Goal: Task Accomplishment & Management: Use online tool/utility

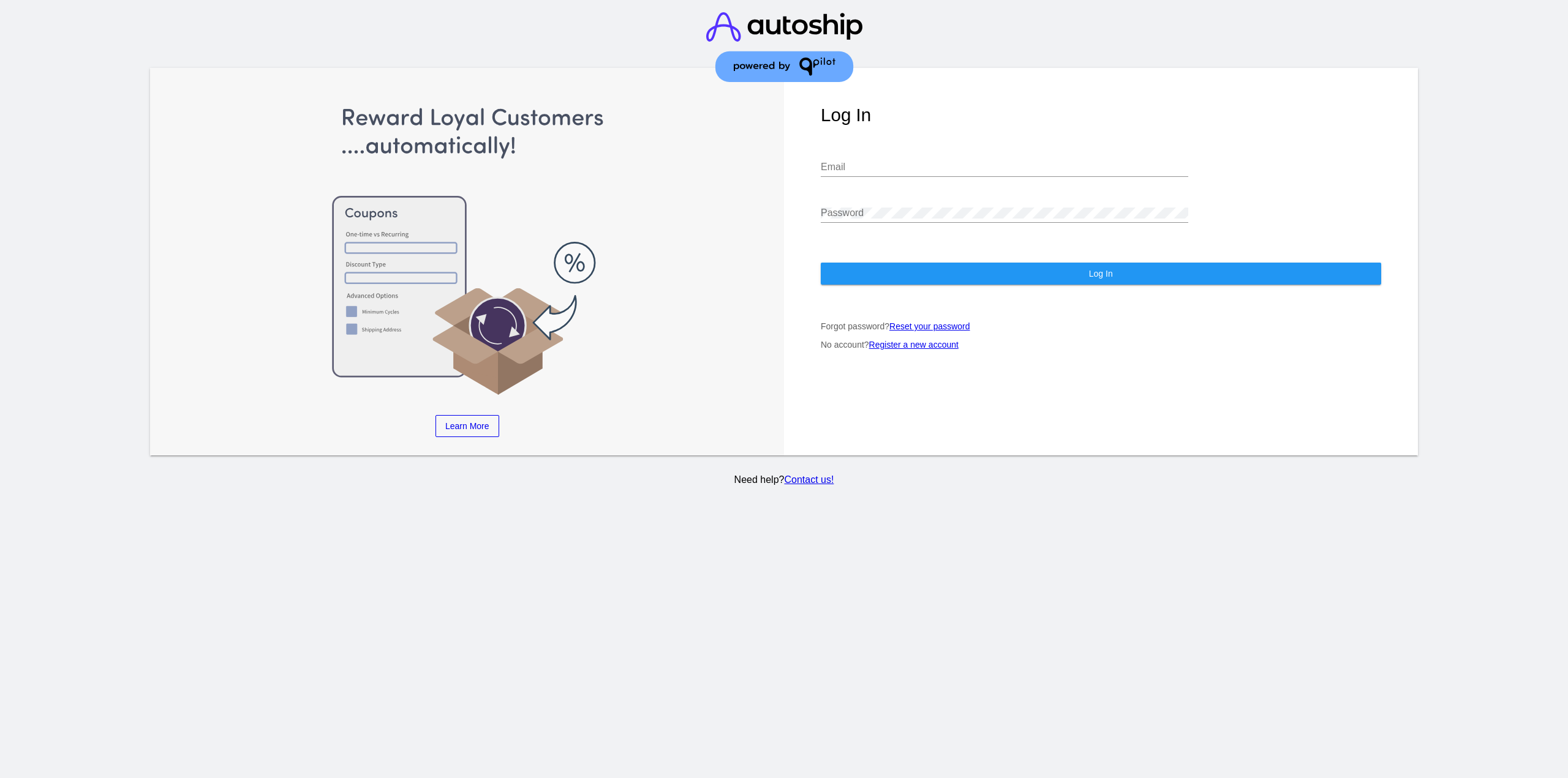
click at [865, 174] on div "Email" at bounding box center [1004, 163] width 368 height 27
type input "м"
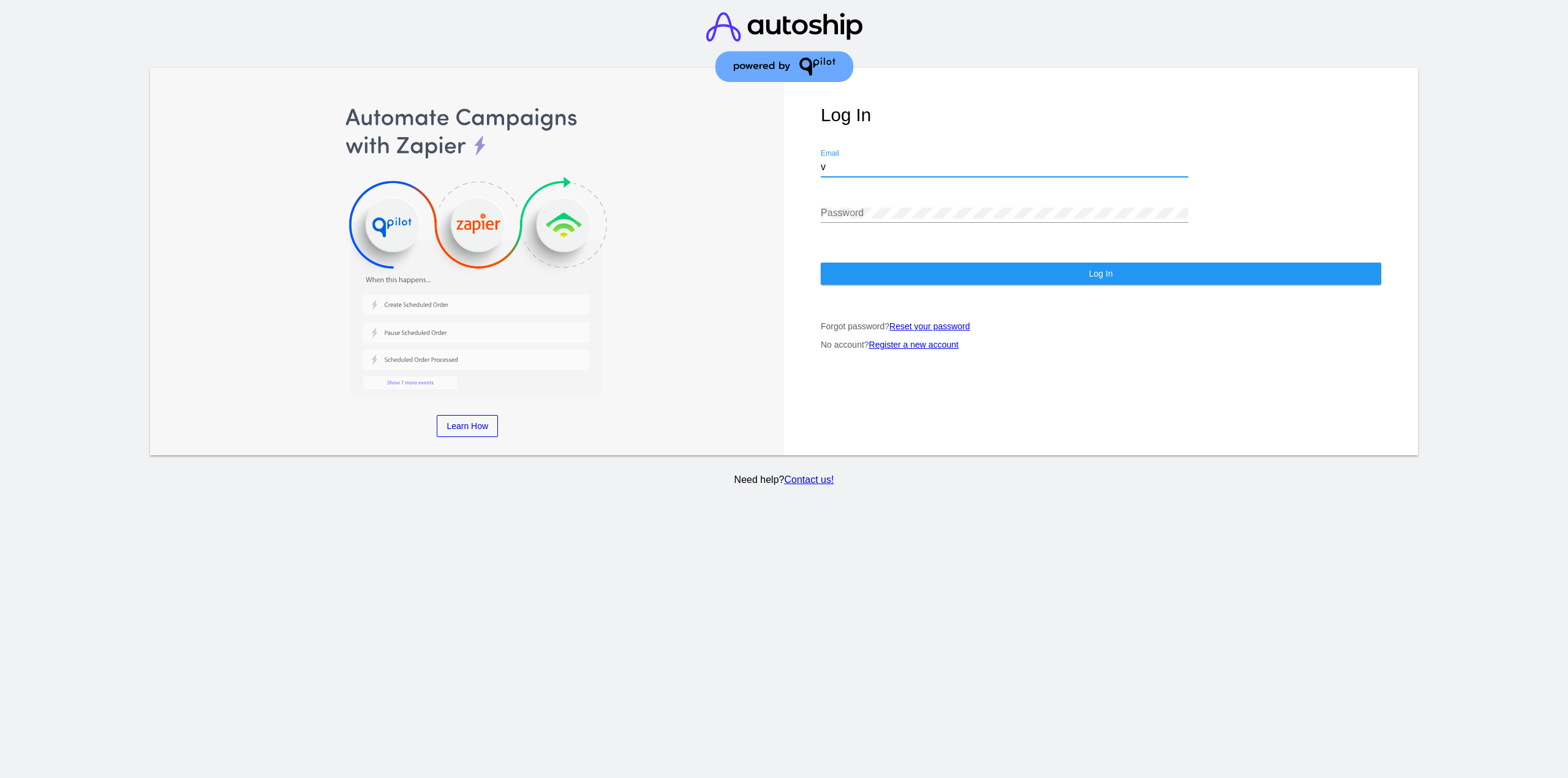
type input "[EMAIL_ADDRESS][DOMAIN_NAME]"
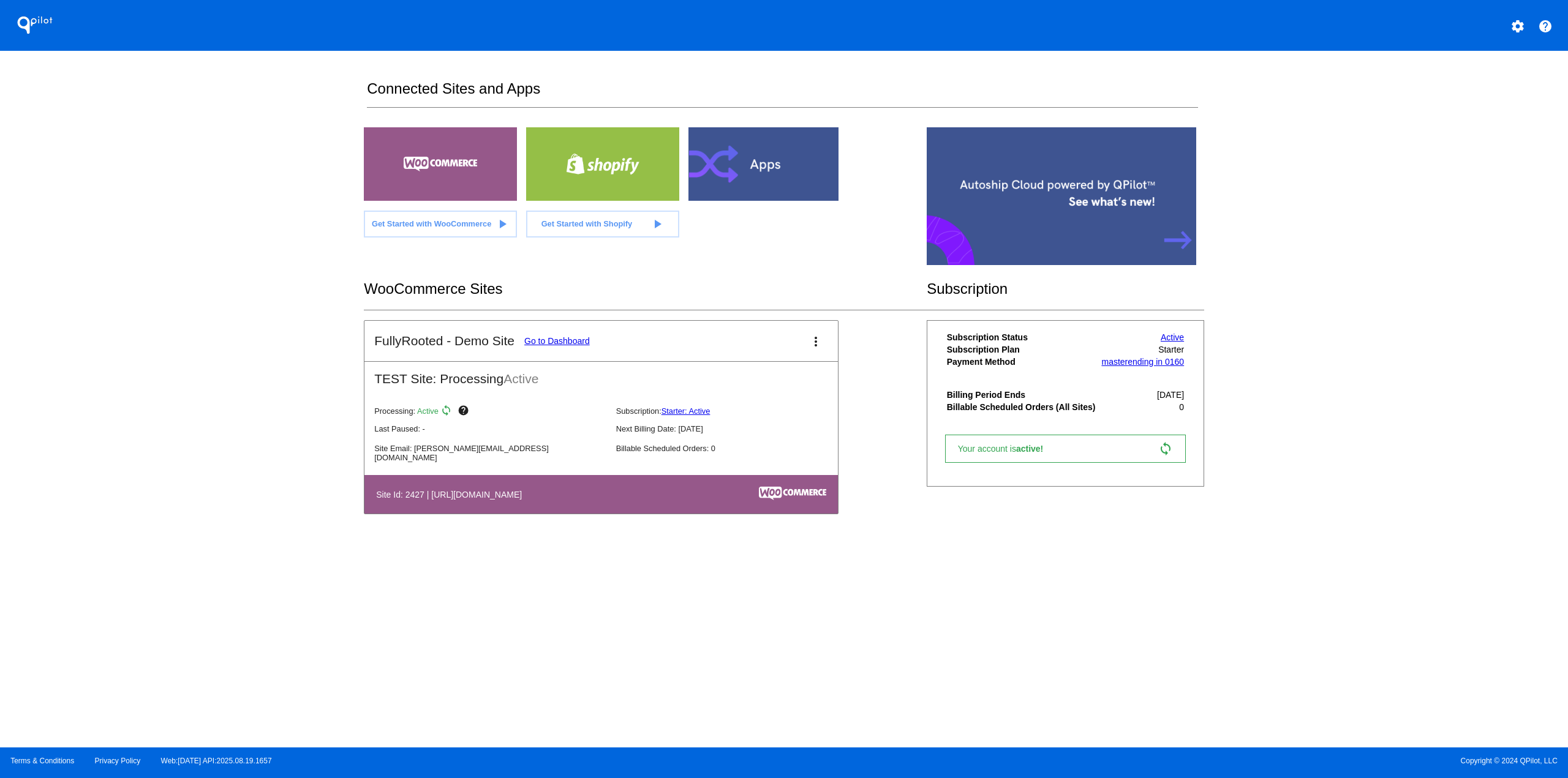
click at [748, 191] on div at bounding box center [765, 164] width 153 height 74
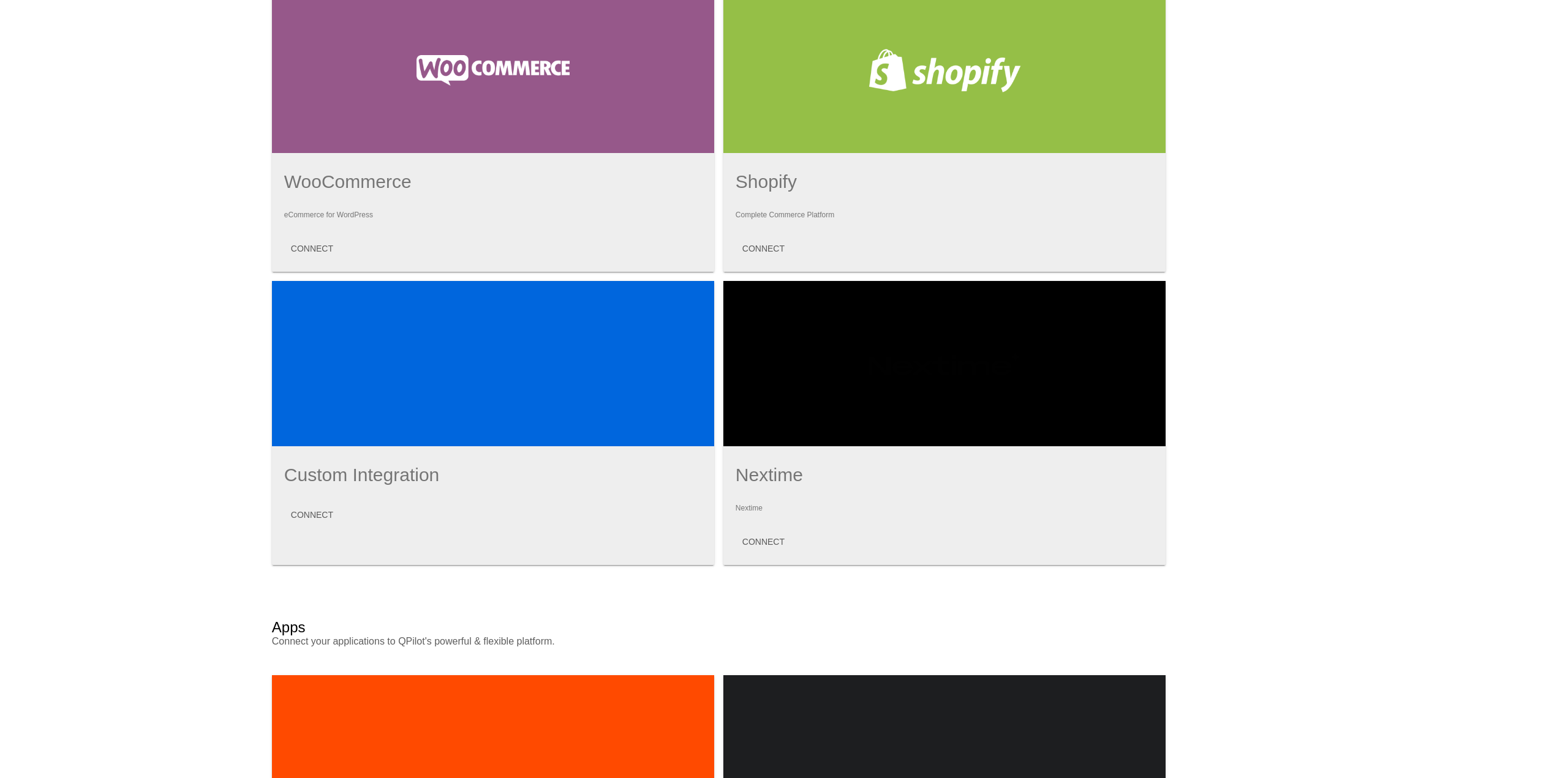
scroll to position [106, 0]
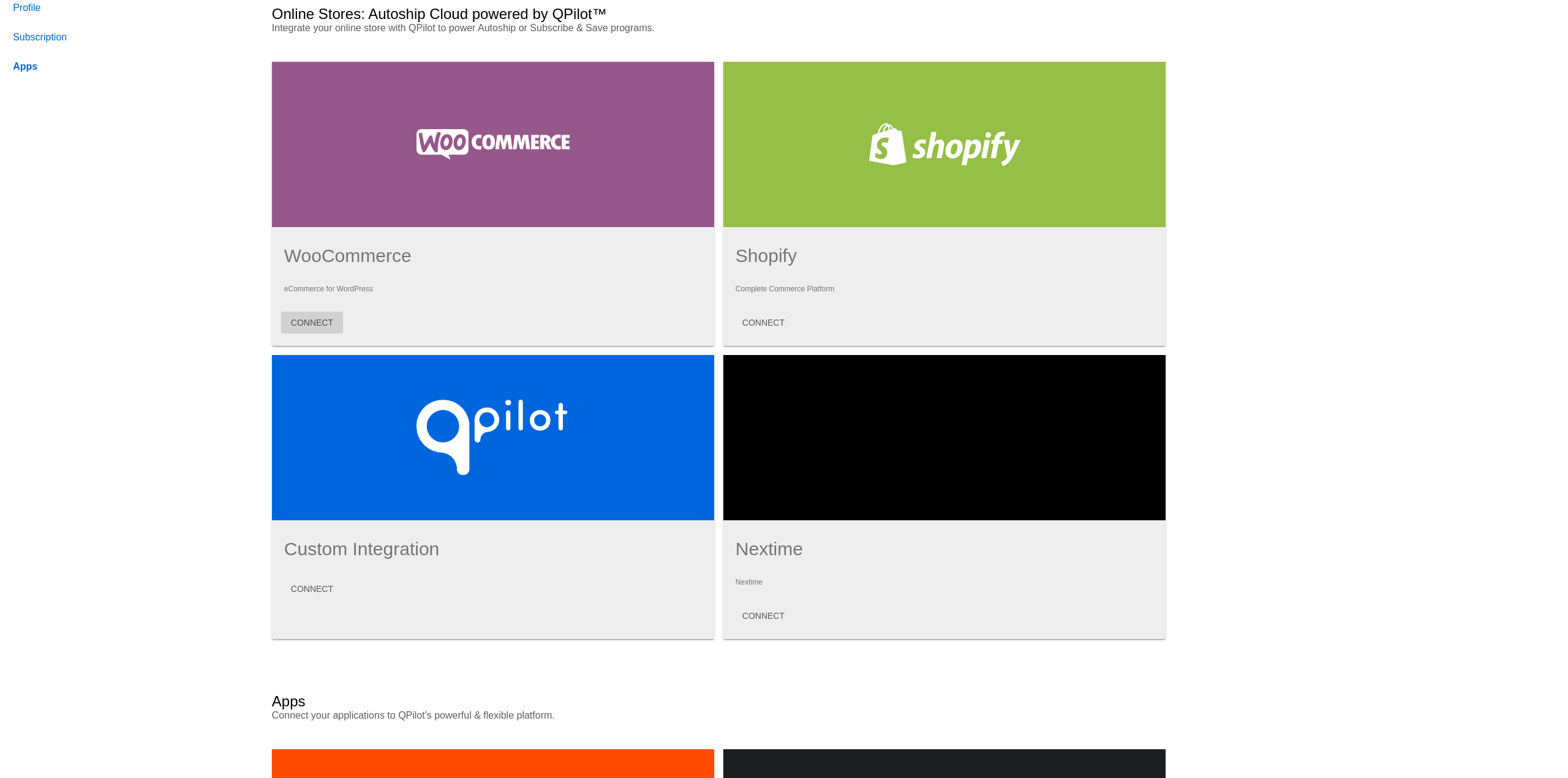
click at [340, 319] on button "CONNECT" at bounding box center [312, 322] width 62 height 22
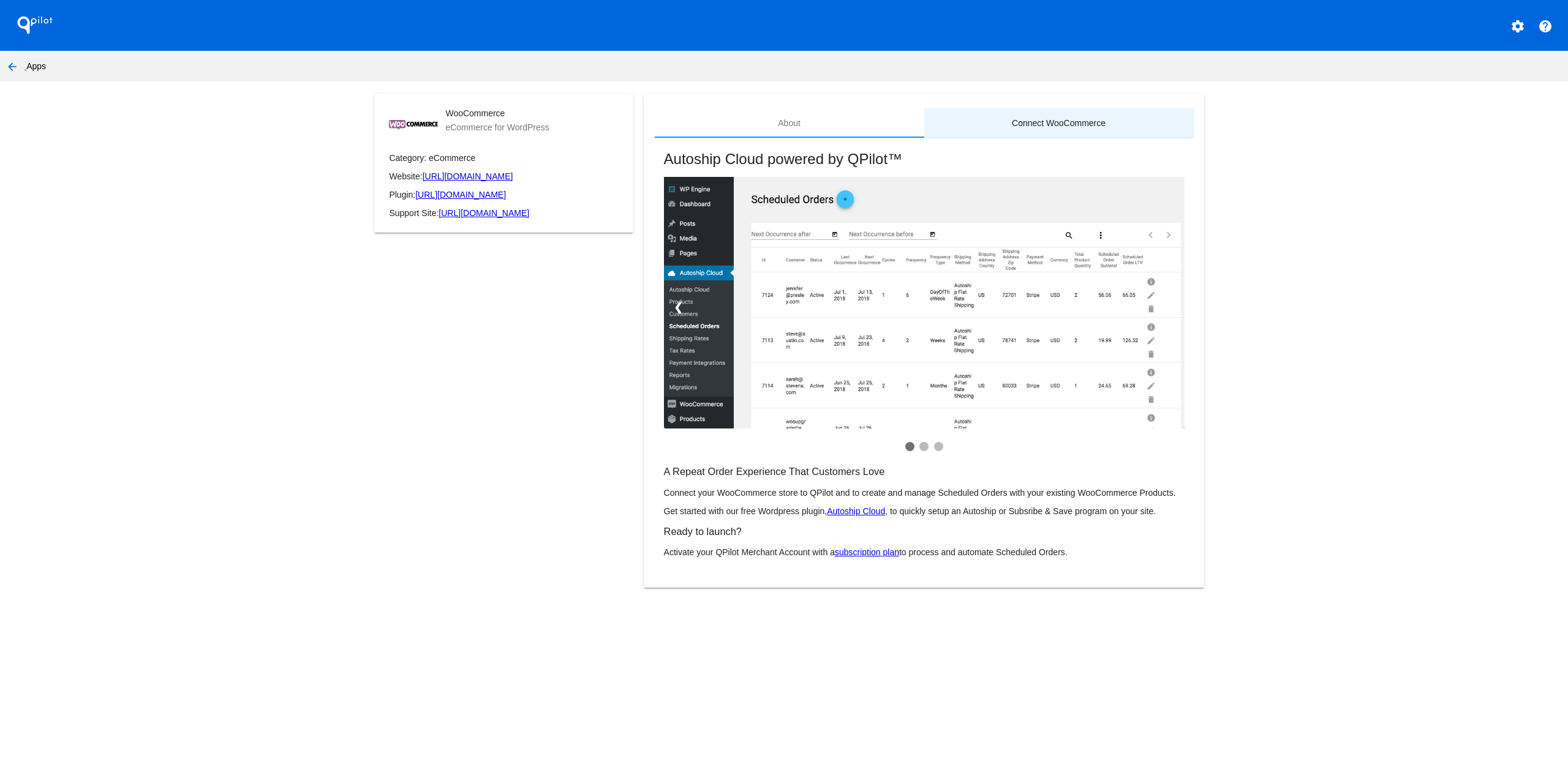
click at [1077, 120] on div "Connect WooCommerce" at bounding box center [1058, 123] width 94 height 10
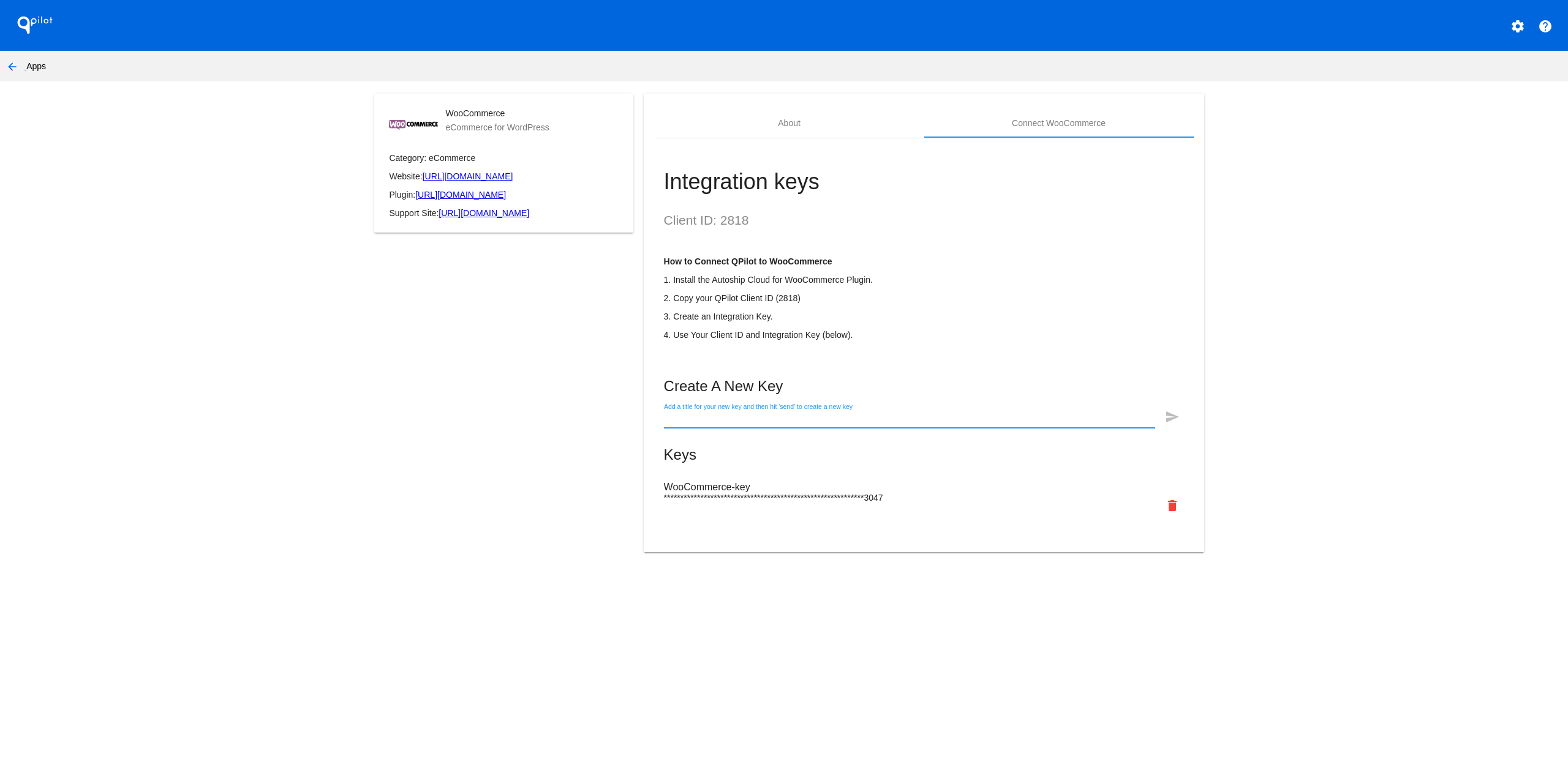
click at [749, 415] on input "Add a title for your new key and then hit 'send' to create a new key" at bounding box center [909, 419] width 491 height 10
type input "New_Site_Nextime"
click at [1173, 416] on mat-icon "send" at bounding box center [1173, 417] width 15 height 15
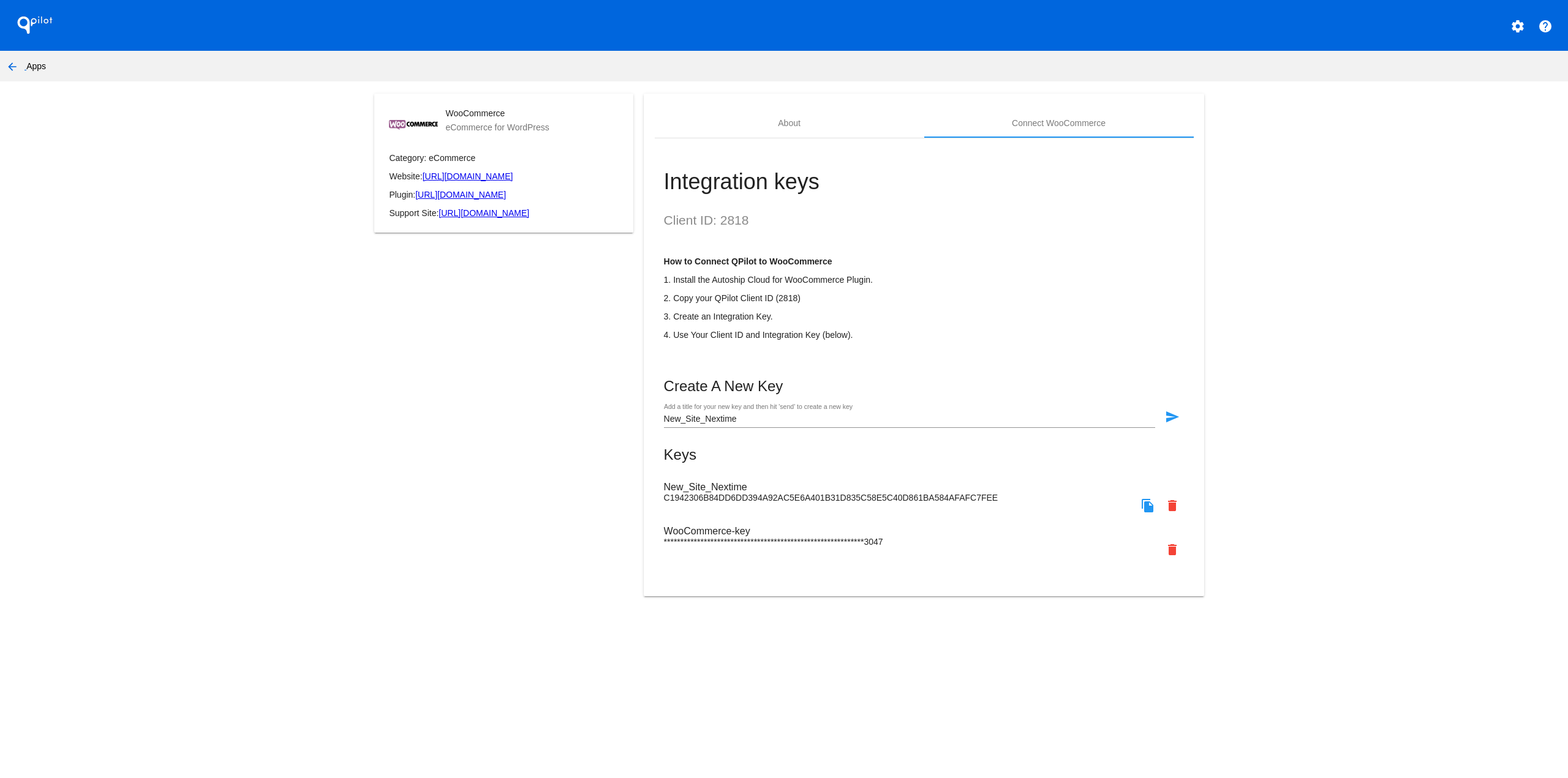
click at [1142, 503] on mat-icon "file_copy" at bounding box center [1148, 506] width 15 height 15
click at [730, 222] on h2 "Client ID: 2818" at bounding box center [924, 221] width 520 height 15
copy h2 "2818"
click at [6, 64] on mat-icon "arrow_back" at bounding box center [12, 66] width 15 height 15
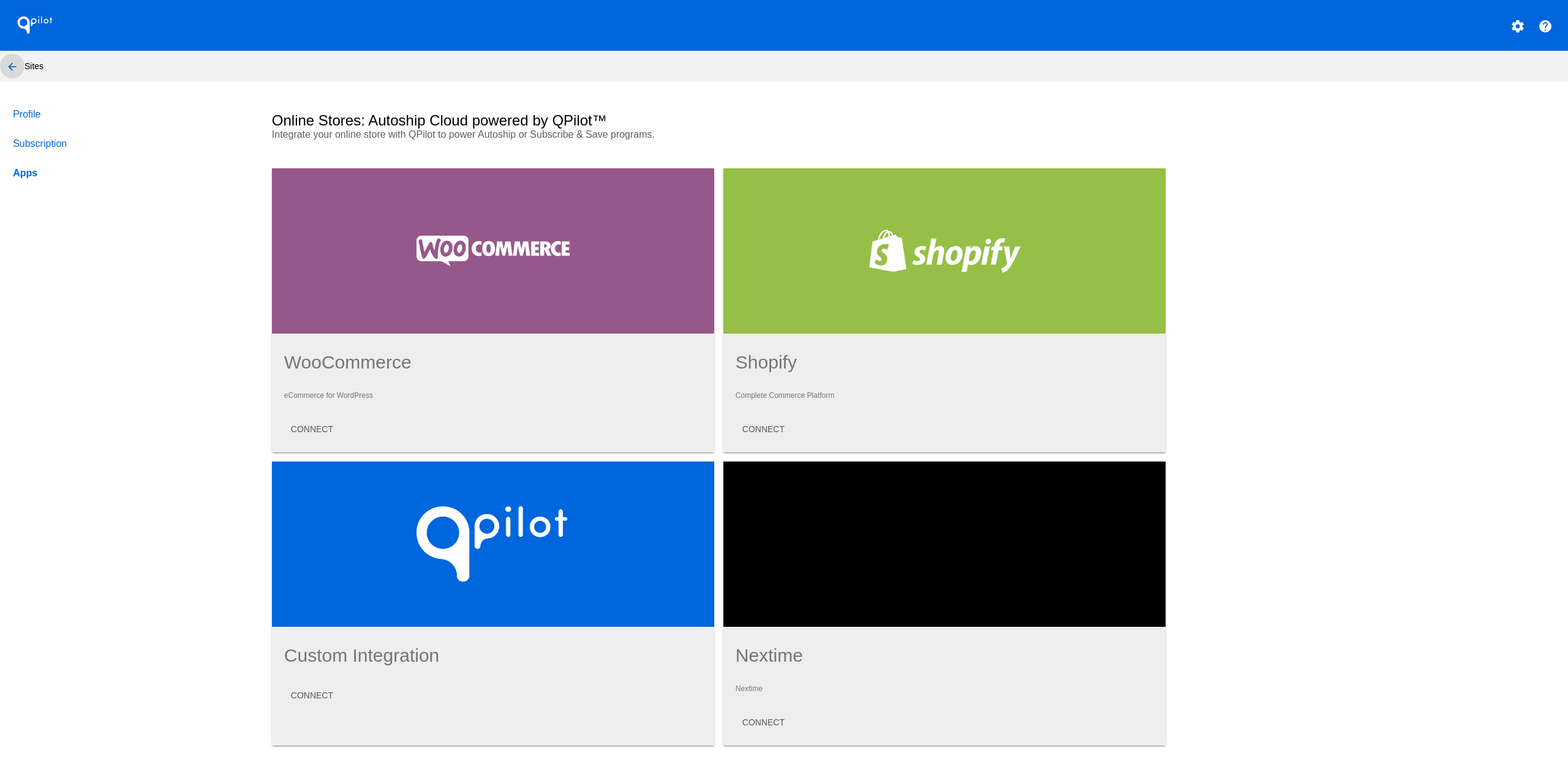
click at [9, 62] on mat-icon "arrow_back" at bounding box center [12, 66] width 15 height 15
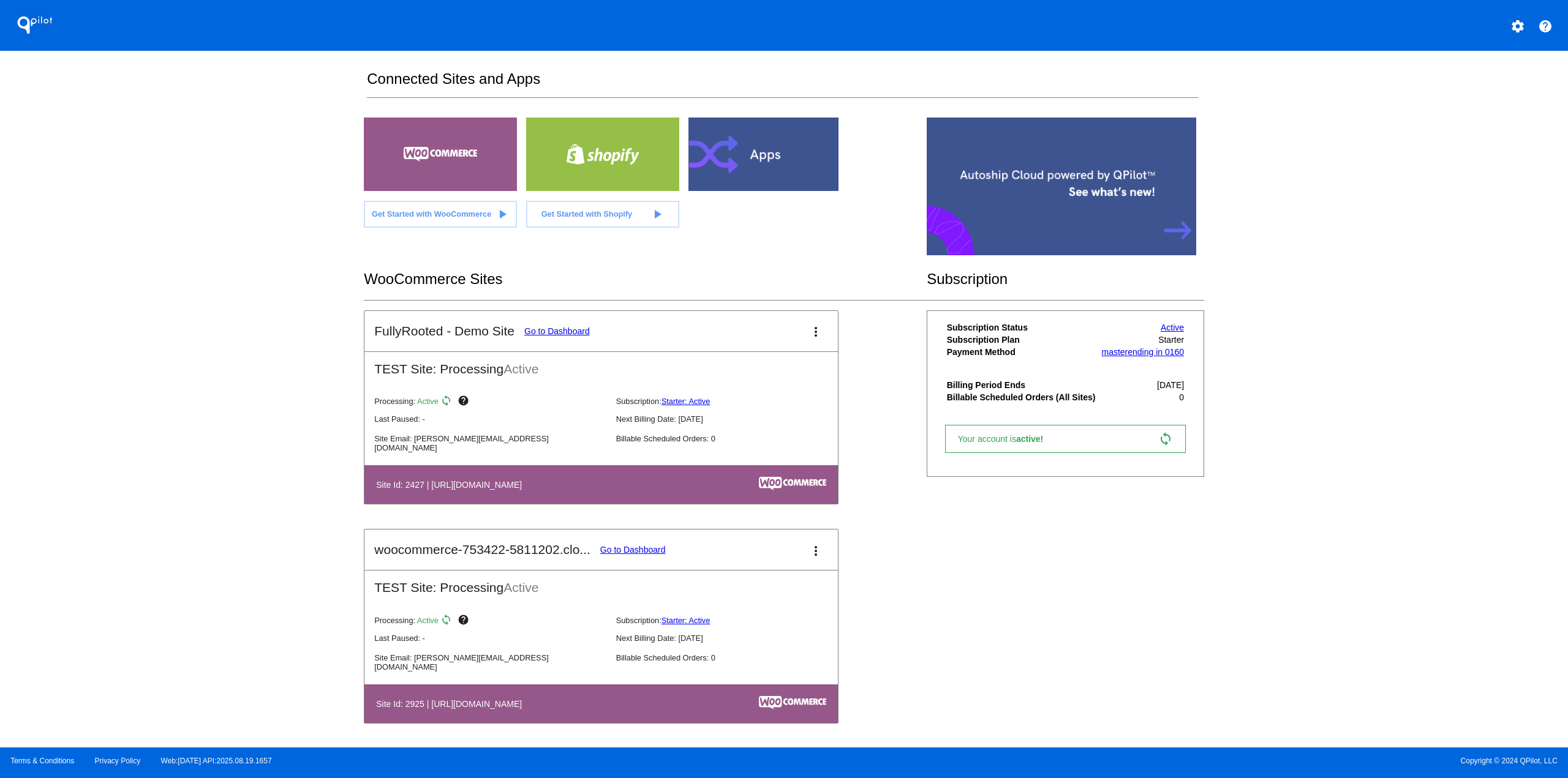
scroll to position [11, 0]
click at [627, 553] on link "Go to Dashboard" at bounding box center [633, 549] width 66 height 10
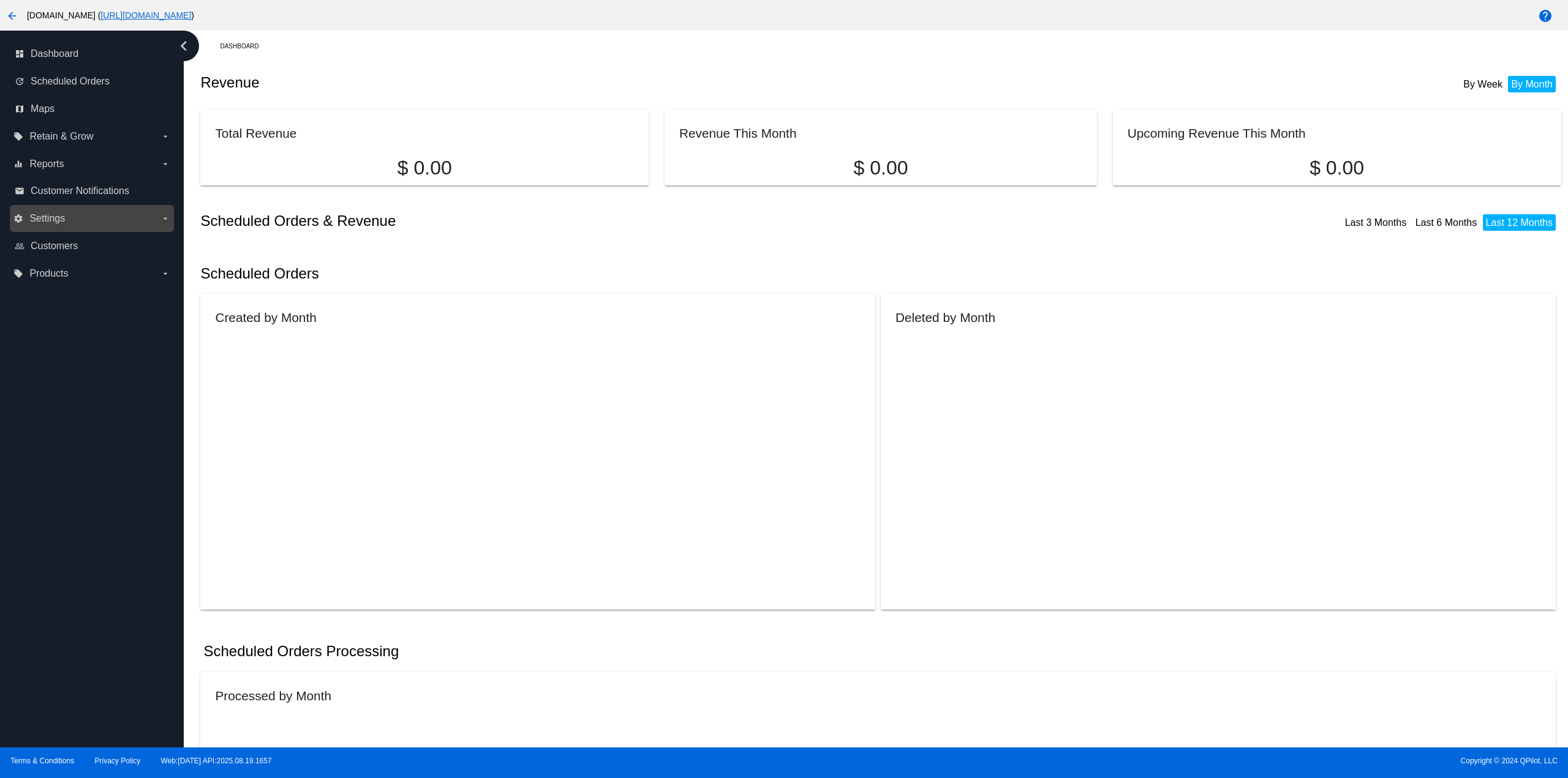
click at [103, 220] on label "settings Settings arrow_drop_down" at bounding box center [91, 218] width 156 height 19
click at [0, 0] on input "settings Settings arrow_drop_down" at bounding box center [0, 0] width 0 height 0
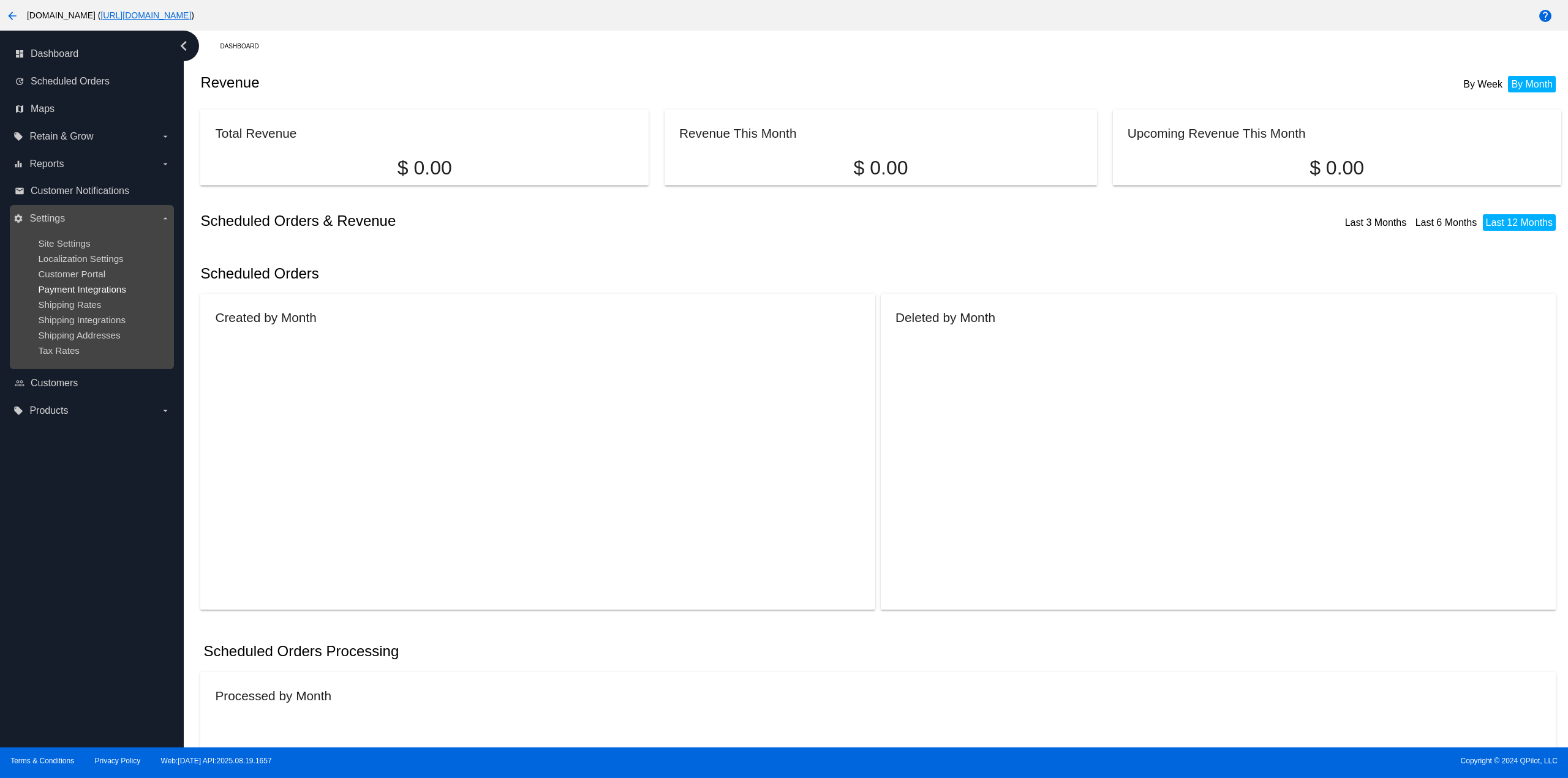
click at [110, 292] on span "Payment Integrations" at bounding box center [82, 290] width 88 height 11
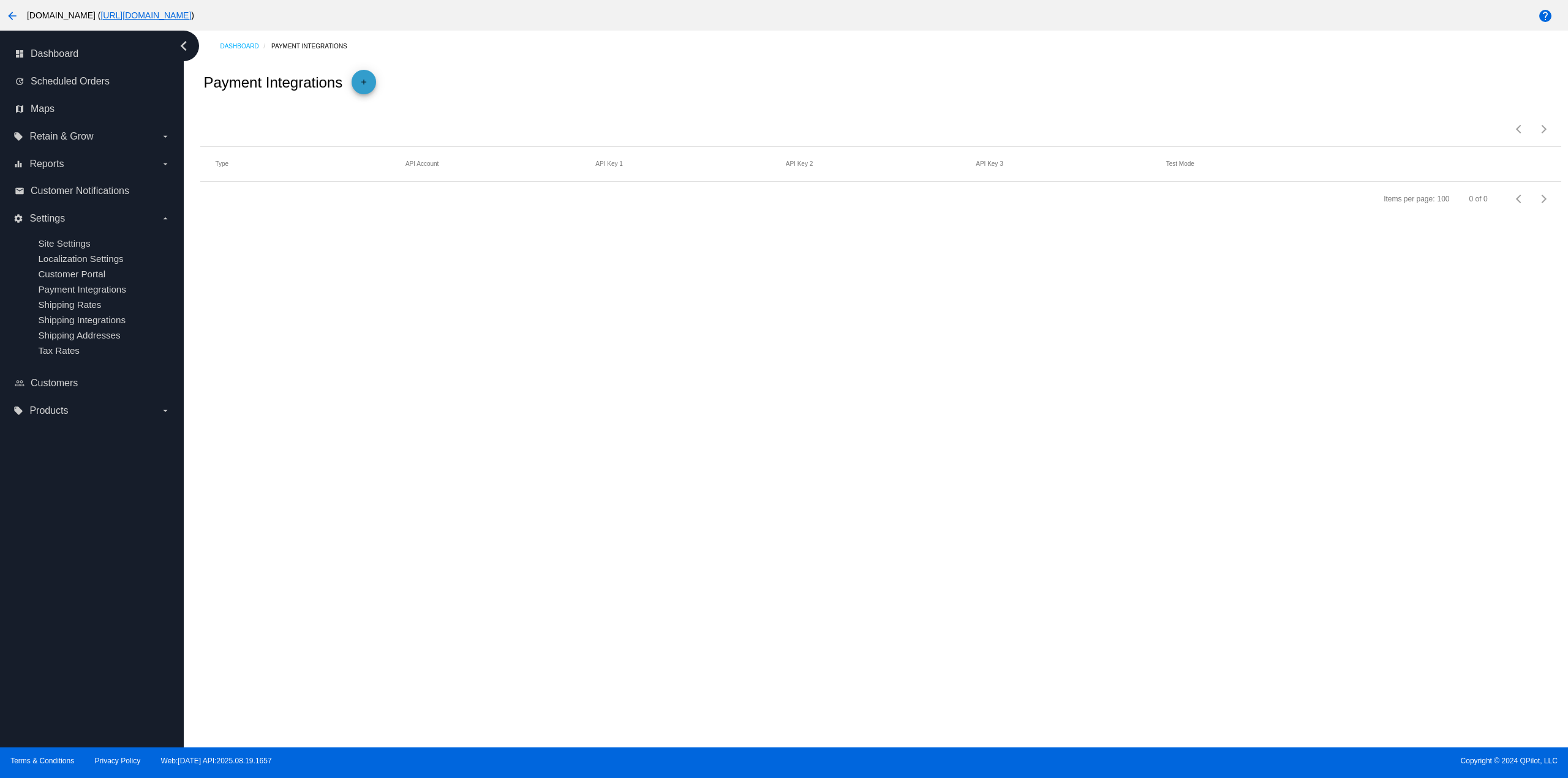
click at [356, 84] on mat-icon "add" at bounding box center [364, 85] width 15 height 15
click at [280, 123] on div "Payment Method Type Payment Method Type" at bounding box center [270, 130] width 110 height 24
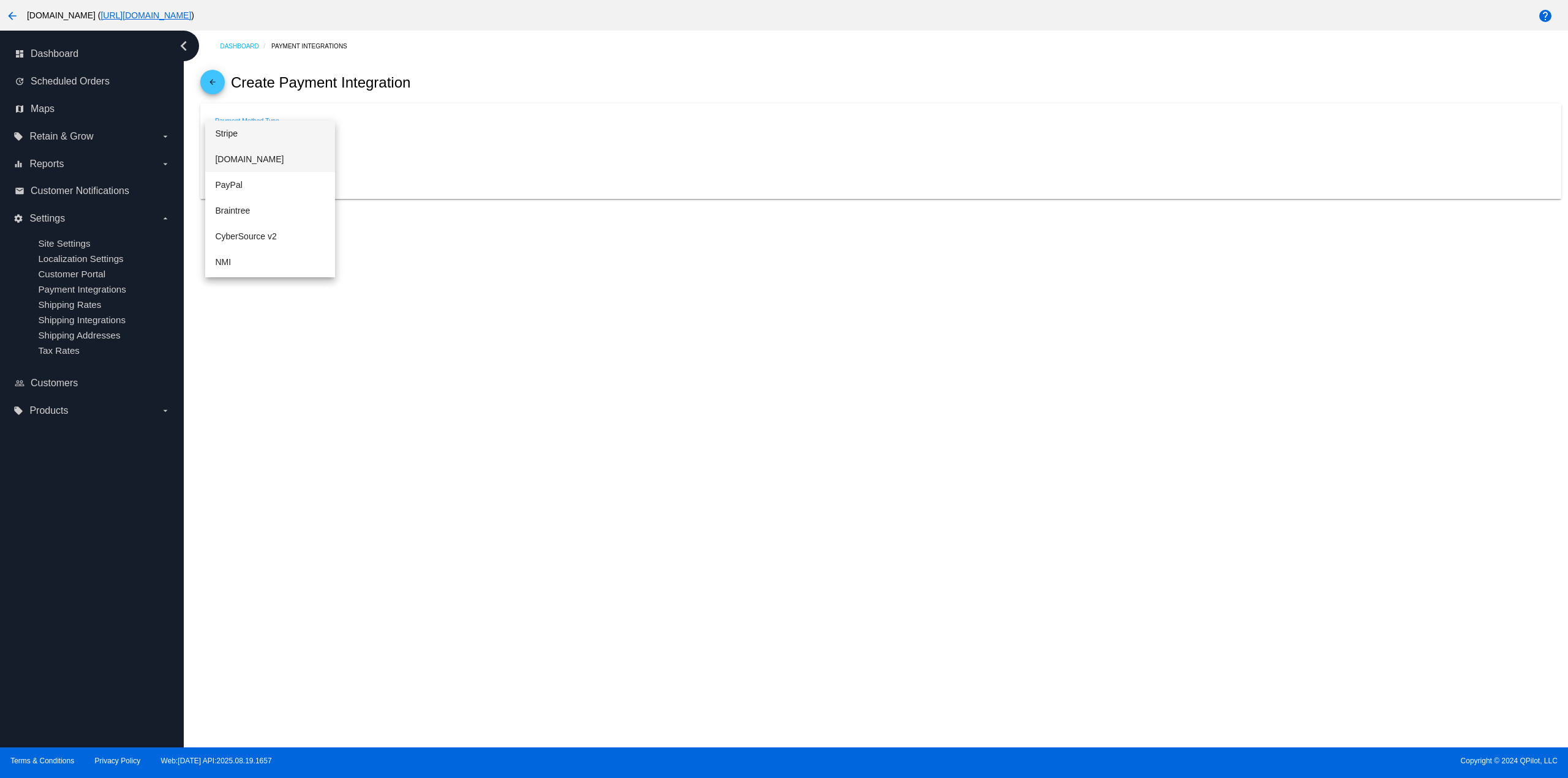
drag, startPoint x: 273, startPoint y: 153, endPoint x: 280, endPoint y: 152, distance: 7.1
click at [273, 153] on span "Authorize.Net" at bounding box center [270, 159] width 110 height 26
click at [607, 163] on div "API Login ID" at bounding box center [880, 171] width 1331 height 24
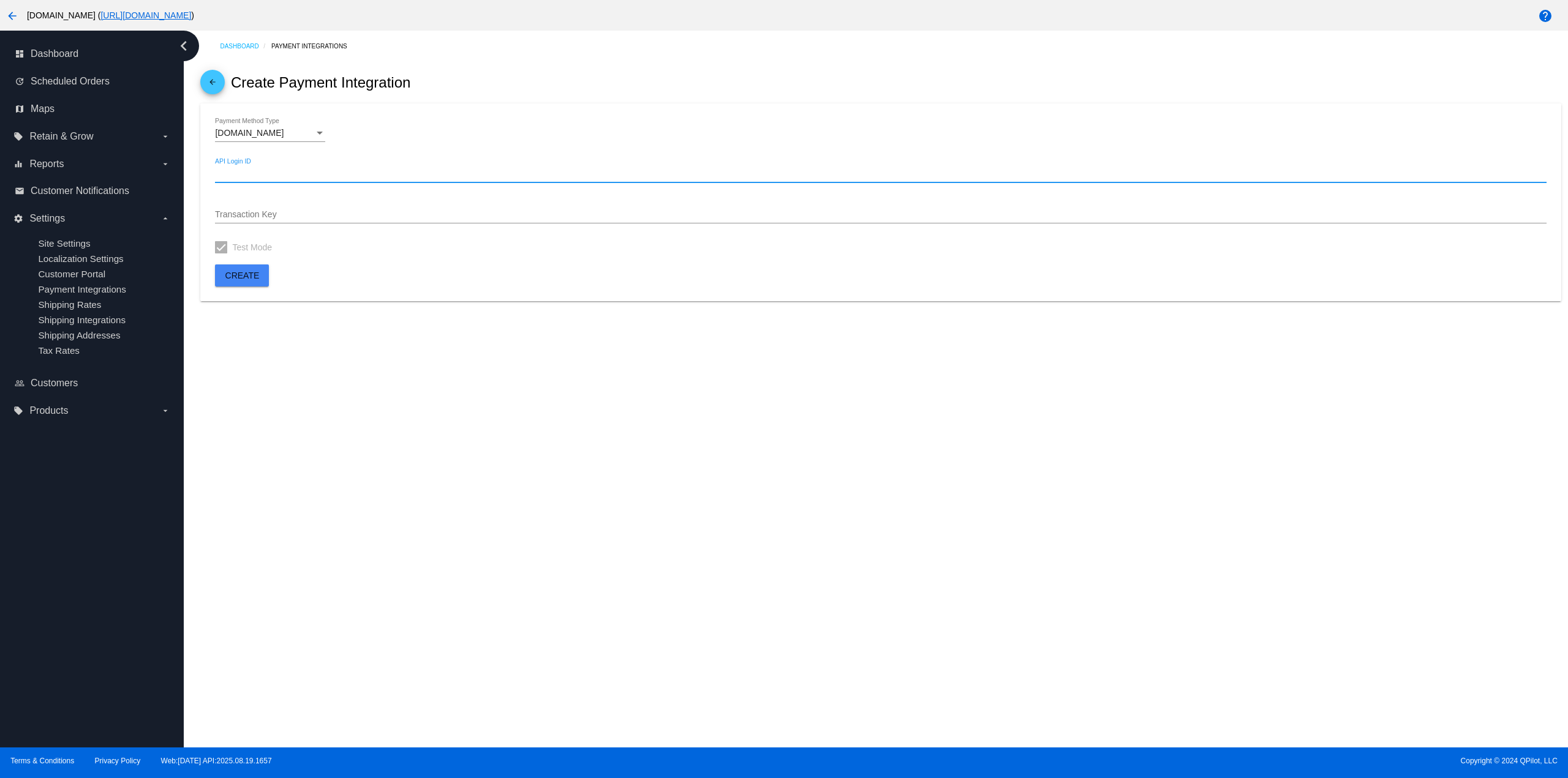
click at [352, 177] on input "API Login ID" at bounding box center [880, 173] width 1331 height 10
paste input "2FrEwP3h9382"
type input "2FrEwP3h9382"
click at [445, 222] on div "Transaction Key" at bounding box center [880, 211] width 1331 height 24
paste input "353fuJmczV79Rw2P"
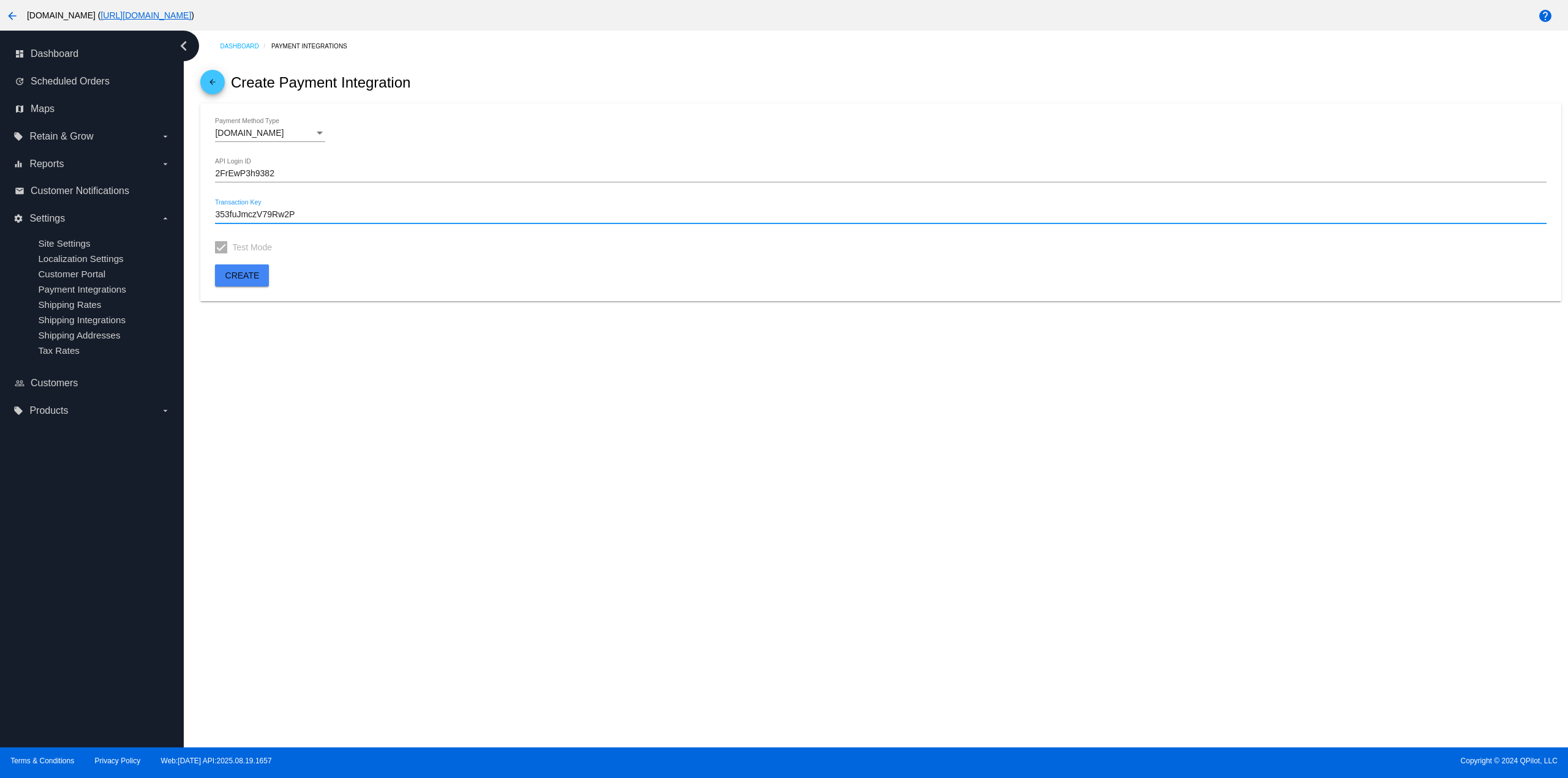
type input "353fuJmczV79Rw2P"
click at [261, 275] on button "Create" at bounding box center [241, 275] width 54 height 22
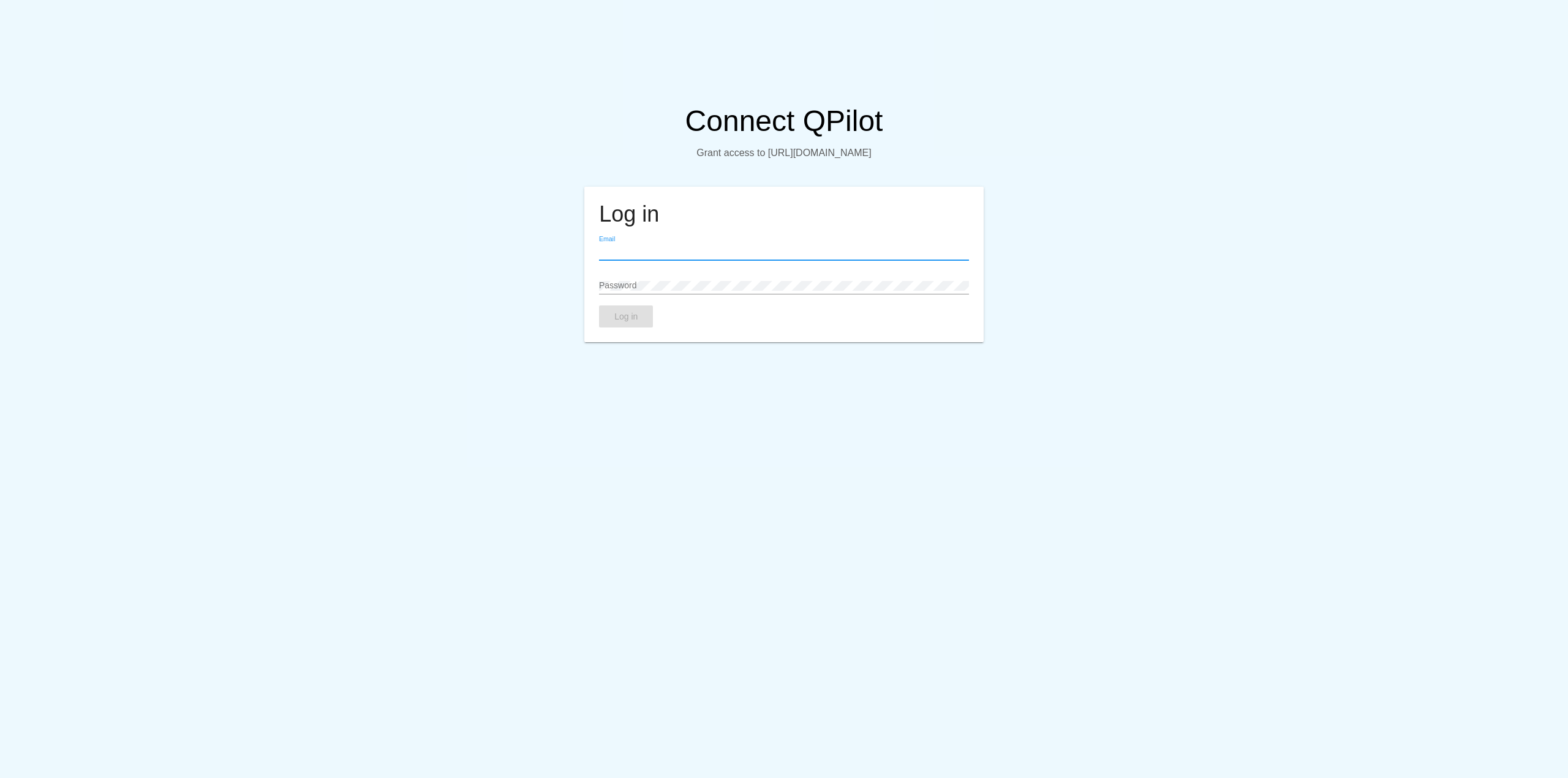
click at [640, 256] on input "Email" at bounding box center [784, 251] width 370 height 10
paste input "[EMAIL_ADDRESS][DOMAIN_NAME]"
type input "[EMAIL_ADDRESS][DOMAIN_NAME]"
click at [623, 322] on span "Log in" at bounding box center [625, 316] width 23 height 10
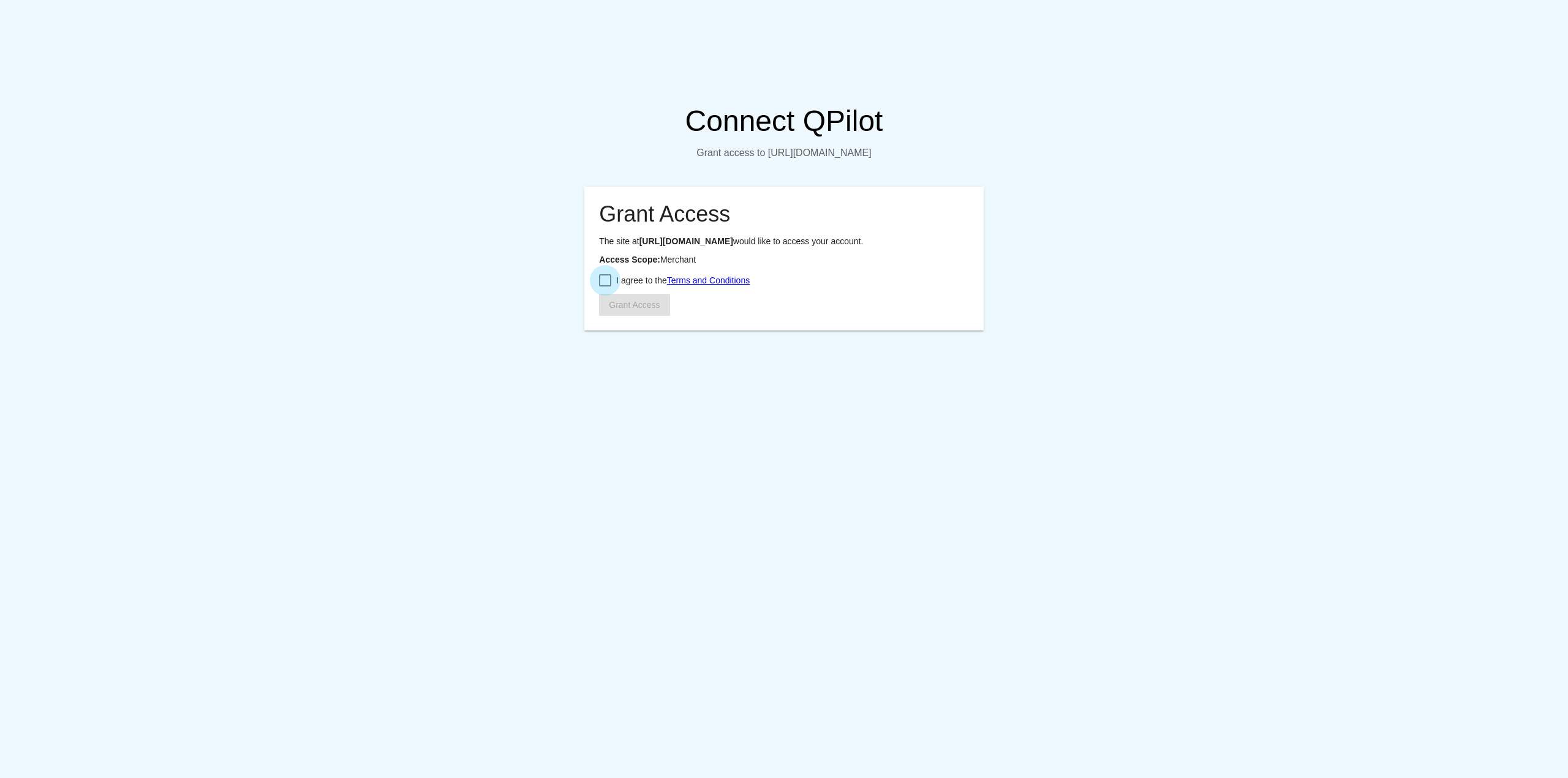
click at [621, 288] on span "I agree to the Terms and Conditions" at bounding box center [683, 280] width 134 height 15
click at [605, 287] on input "I agree to the Terms and Conditions" at bounding box center [604, 286] width 1 height 1
checkbox input "true"
click at [632, 310] on span "Grant Access" at bounding box center [634, 305] width 51 height 10
